Goal: Find specific page/section: Find specific page/section

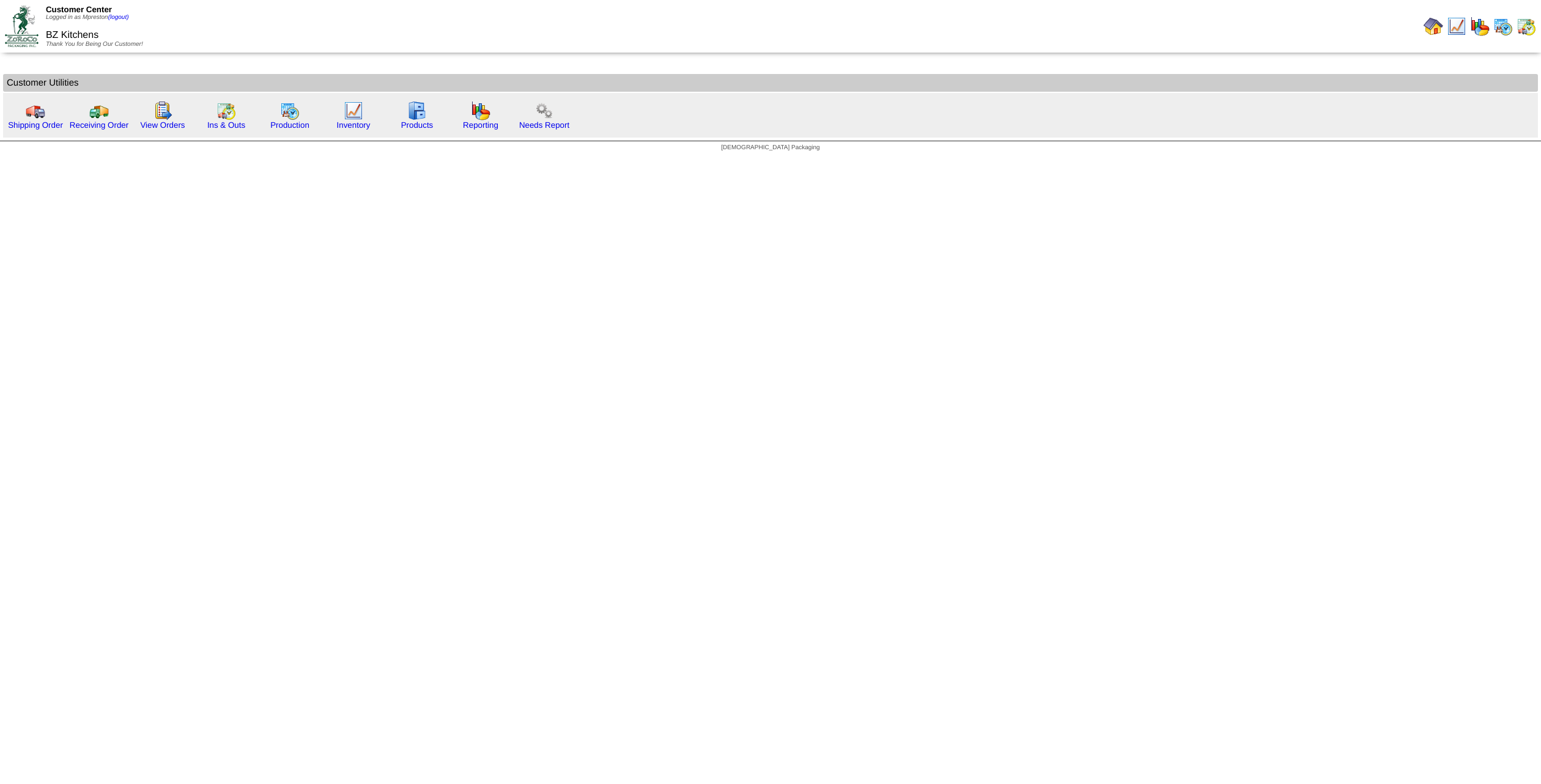
click at [1438, 25] on img at bounding box center [1434, 26] width 20 height 20
click at [1502, 27] on img at bounding box center [1503, 26] width 20 height 20
